Goal: Task Accomplishment & Management: Manage account settings

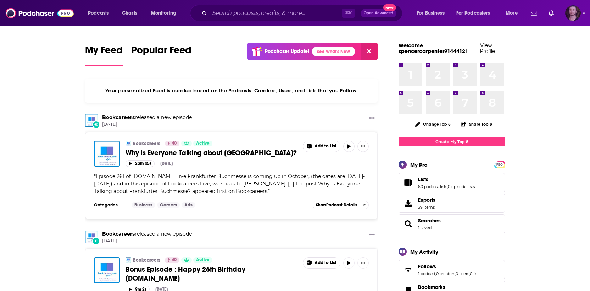
click at [577, 15] on img "Logged in as OutlierAudio" at bounding box center [574, 13] width 16 height 16
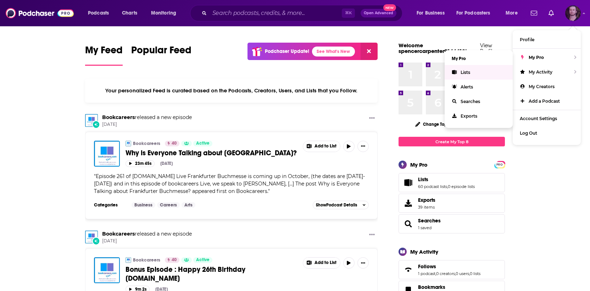
click at [478, 70] on link "Lists" at bounding box center [479, 72] width 68 height 15
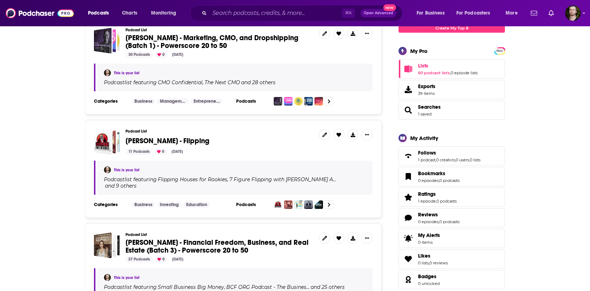
scroll to position [196, 0]
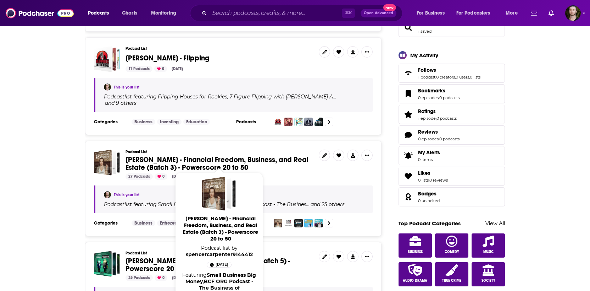
drag, startPoint x: 123, startPoint y: 152, endPoint x: 247, endPoint y: 162, distance: 123.5
click at [247, 162] on div "Podcast List [PERSON_NAME] - Financial Freedom, Business, and Real Estate (Batc…" at bounding box center [233, 164] width 279 height 30
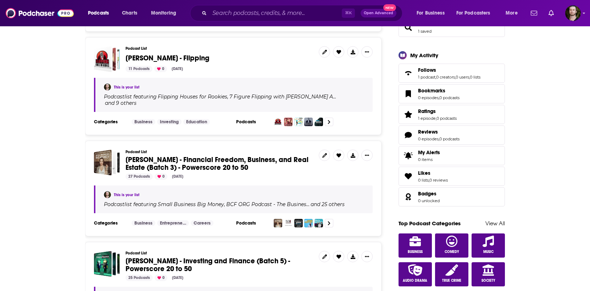
copy span "[PERSON_NAME] - Financial Freedom, Business, and Real Estate (Batch 3) - Powers…"
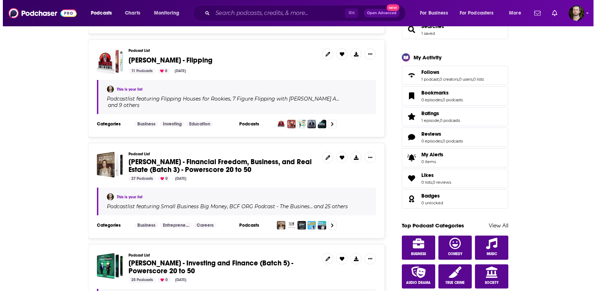
scroll to position [0, 0]
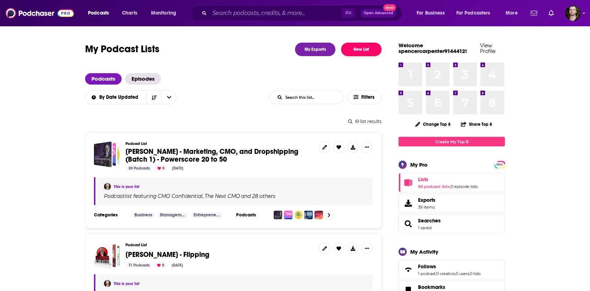
click at [365, 49] on button "New List" at bounding box center [361, 49] width 40 height 13
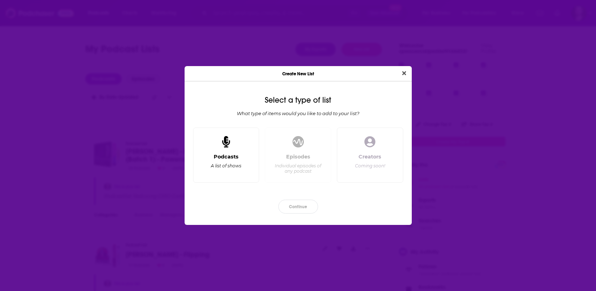
click at [239, 161] on div "Podcasts A list of shows" at bounding box center [226, 164] width 54 height 23
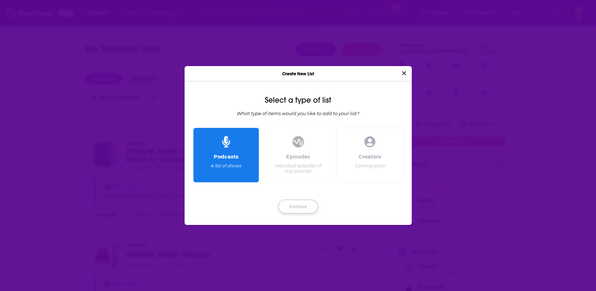
click at [303, 205] on button "Continue" at bounding box center [298, 206] width 40 height 14
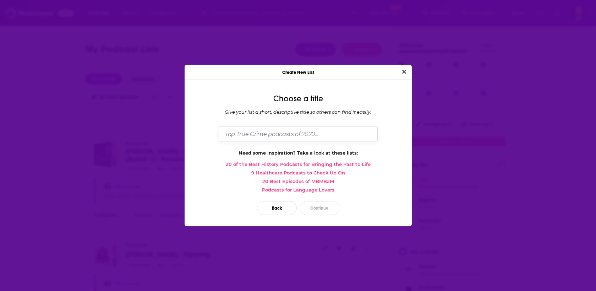
click at [301, 138] on input "Dialog" at bounding box center [298, 133] width 159 height 15
paste input "[PERSON_NAME] - Financial Freedom, Business, and Real Estate (Batch 3) - Powers…"
click at [313, 134] on input "[PERSON_NAME] - Financial Freedom, Business, and Real Estate (Batch 3) - Powers…" at bounding box center [298, 133] width 159 height 15
type input "[PERSON_NAME] - Financial Freedom, Business, and Real Estate (Batch 4) - Powers…"
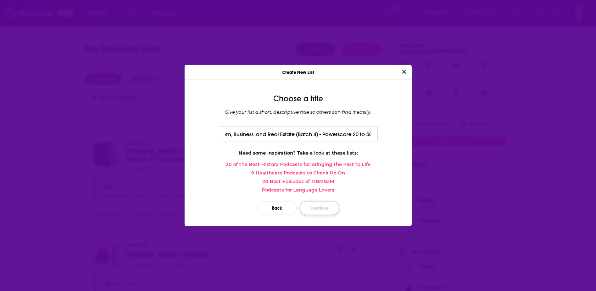
click at [330, 206] on button "Continue" at bounding box center [319, 208] width 40 height 14
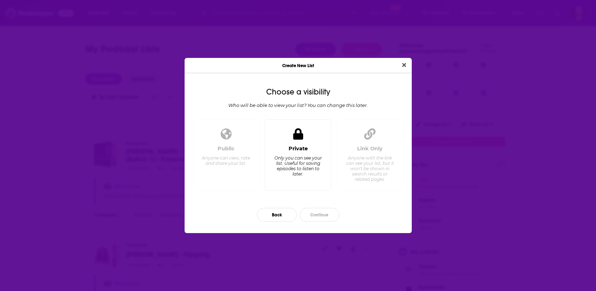
click at [308, 169] on div "Only you can see your list. Useful for saving episodes to listen to later." at bounding box center [298, 165] width 49 height 21
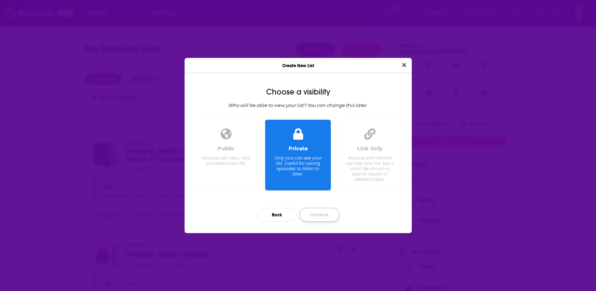
click at [334, 215] on button "Continue" at bounding box center [319, 215] width 40 height 14
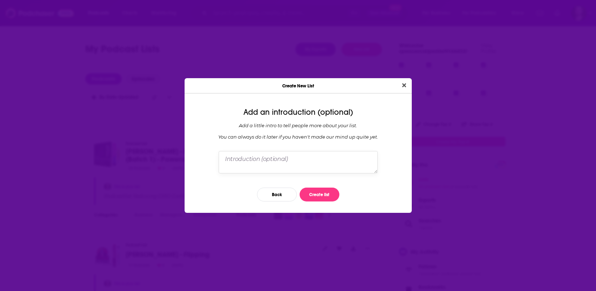
click at [307, 167] on textarea "Dialog" at bounding box center [298, 162] width 159 height 22
click at [321, 195] on button "Create list" at bounding box center [319, 194] width 40 height 14
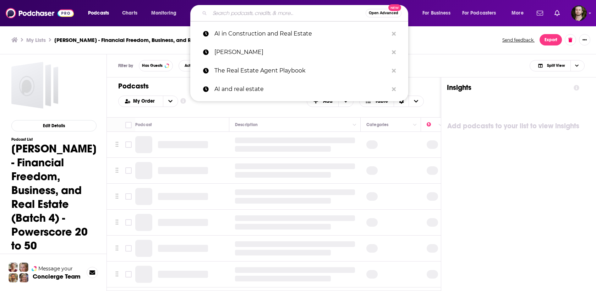
click at [244, 13] on input "Search podcasts, credits, & more..." at bounding box center [288, 12] width 156 height 11
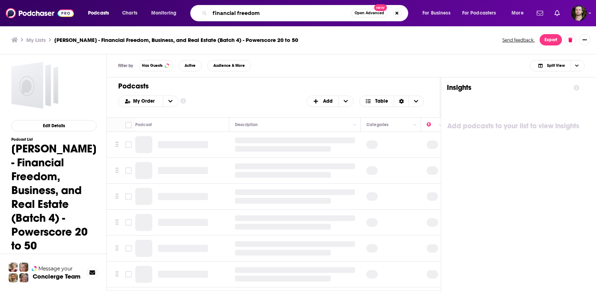
type input "financial freedom"
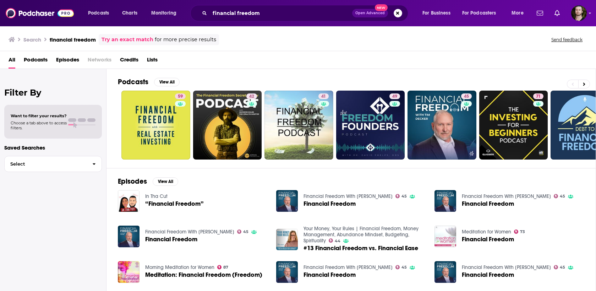
click at [31, 58] on span "Podcasts" at bounding box center [36, 61] width 24 height 15
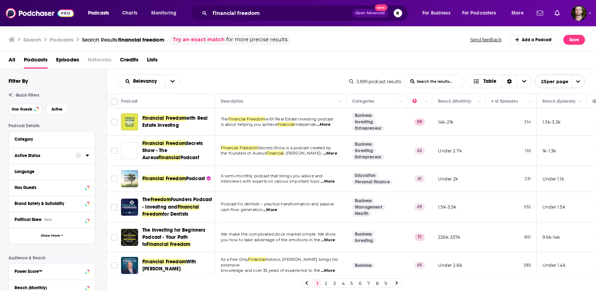
click at [86, 157] on icon at bounding box center [88, 155] width 4 height 6
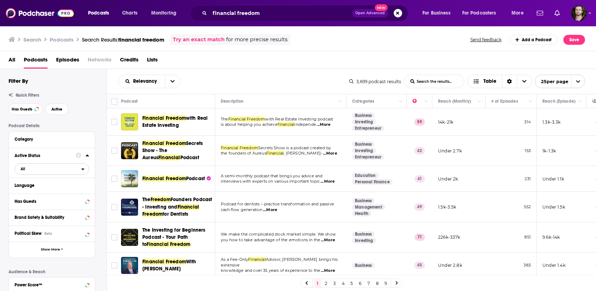
click at [49, 168] on span "All" at bounding box center [48, 168] width 66 height 9
click at [49, 190] on div "Active 756" at bounding box center [54, 192] width 79 height 12
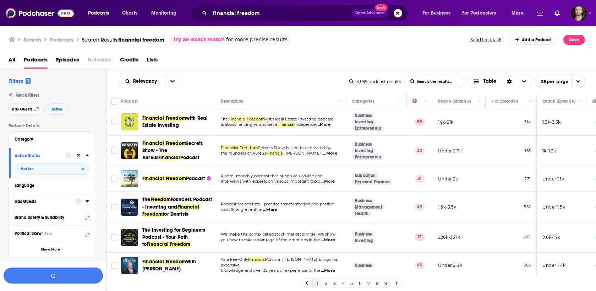
click at [86, 203] on icon at bounding box center [88, 201] width 4 height 6
click at [56, 215] on span "All" at bounding box center [48, 214] width 66 height 9
click at [52, 242] on div "Has guests 1k" at bounding box center [54, 238] width 79 height 12
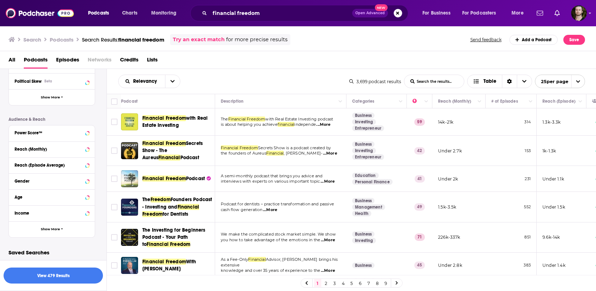
scroll to position [167, 0]
click at [87, 132] on icon at bounding box center [87, 132] width 3 height 2
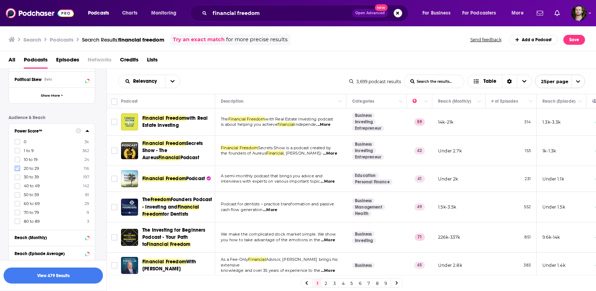
click at [17, 170] on icon at bounding box center [17, 167] width 4 height 3
click at [17, 177] on icon at bounding box center [17, 177] width 4 height 4
click at [16, 185] on icon at bounding box center [17, 186] width 4 height 4
click at [81, 276] on button "View 206 Results" at bounding box center [53, 275] width 99 height 16
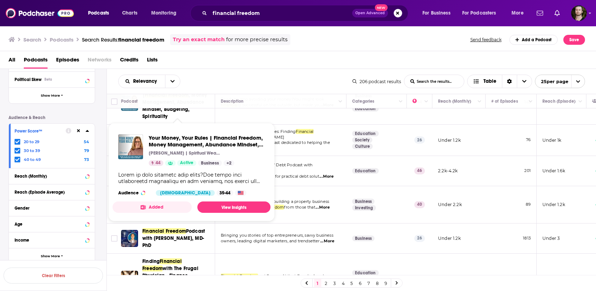
scroll to position [292, 0]
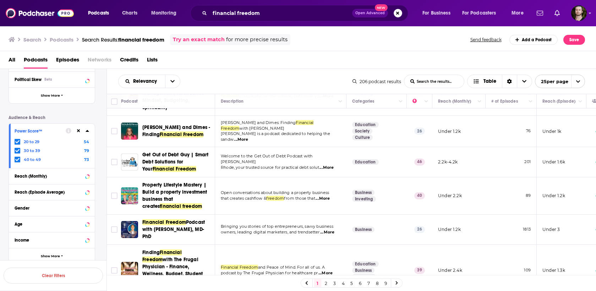
click at [228, 241] on td "Bringing you stories of top entrepreneurs, savvy business owners, leading digit…" at bounding box center [280, 229] width 131 height 30
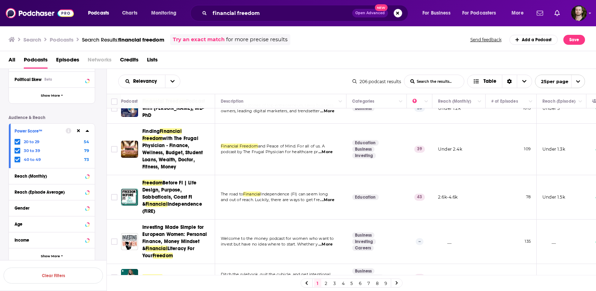
scroll to position [415, 0]
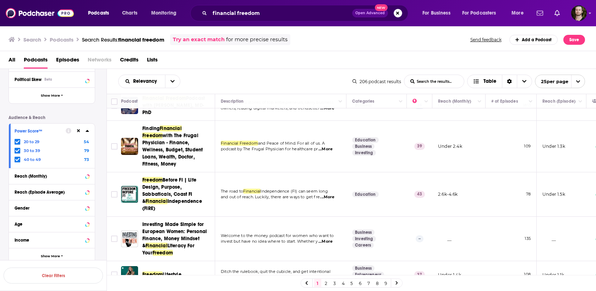
click at [222, 159] on td "Financial Freedom and Peace of Mind. For all of us. A podcast by The Frugal Phy…" at bounding box center [280, 146] width 131 height 51
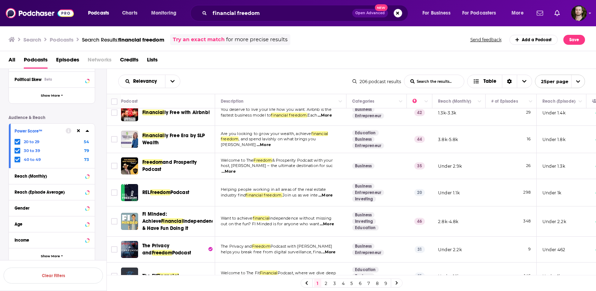
scroll to position [608, 0]
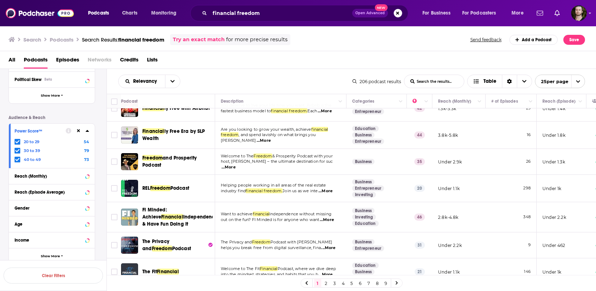
click at [327, 282] on link "2" at bounding box center [325, 282] width 7 height 9
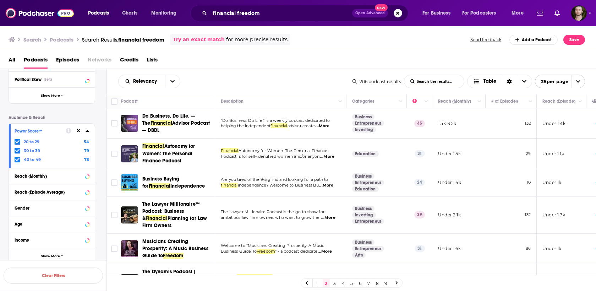
click at [329, 125] on span "...More" at bounding box center [322, 126] width 14 height 6
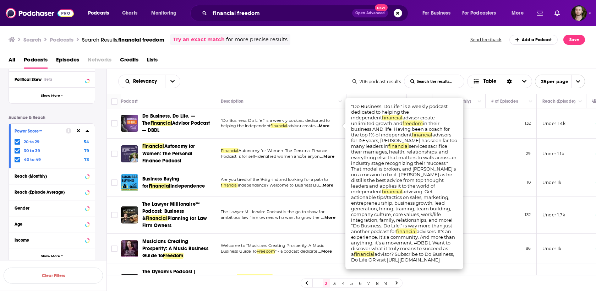
click at [329, 125] on span "...More" at bounding box center [322, 126] width 14 height 6
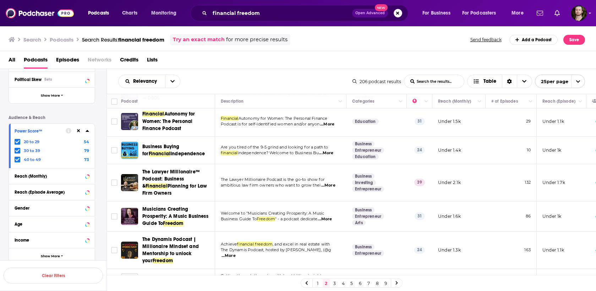
scroll to position [101, 0]
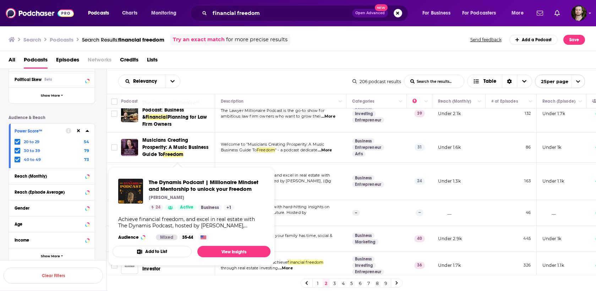
click at [162, 255] on button "Add to List" at bounding box center [151, 251] width 79 height 11
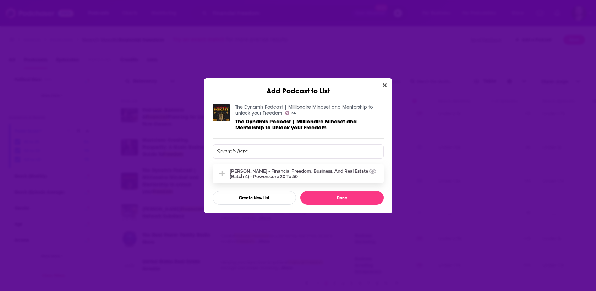
click at [264, 174] on div "[PERSON_NAME] - Financial Freedom, Business, and Real Estate (Batch 4) - Powers…" at bounding box center [305, 173] width 150 height 11
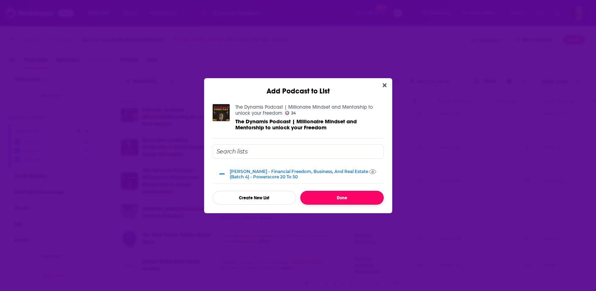
click at [311, 194] on button "Done" at bounding box center [341, 198] width 83 height 14
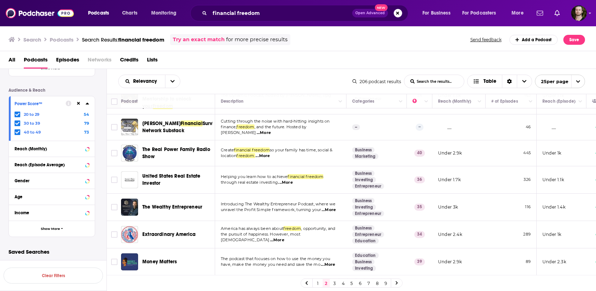
scroll to position [186, 0]
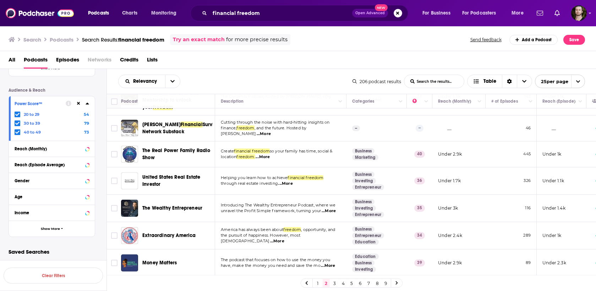
click at [271, 131] on span "...More" at bounding box center [264, 134] width 14 height 6
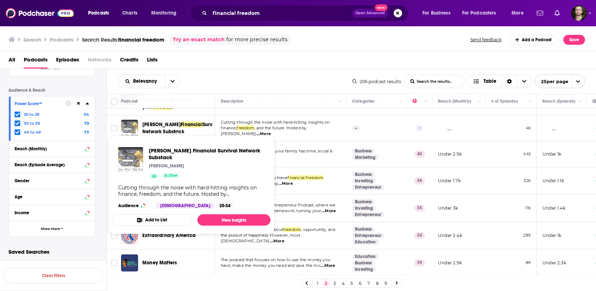
click at [158, 218] on button "Add to List" at bounding box center [151, 219] width 79 height 11
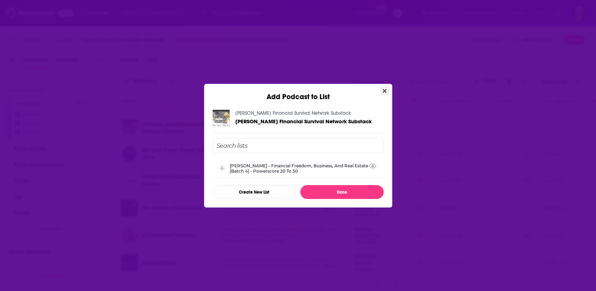
click at [386, 89] on button "Close" at bounding box center [385, 91] width 10 height 9
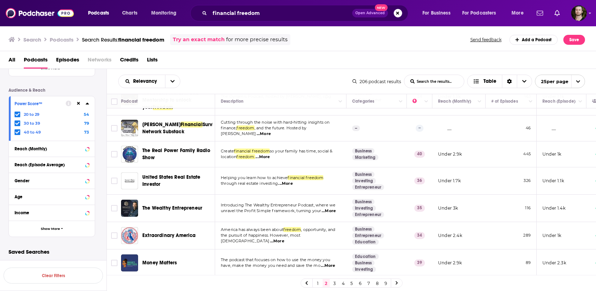
click at [266, 154] on span "...More" at bounding box center [262, 157] width 14 height 6
click at [298, 157] on td "Create financial freedom so your family has time, social & location freedom. ..…" at bounding box center [280, 154] width 131 height 26
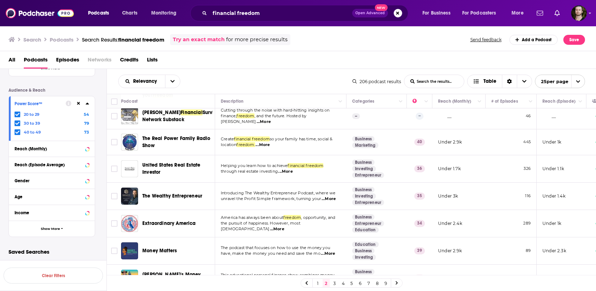
scroll to position [220, 0]
